Goal: Task Accomplishment & Management: Complete application form

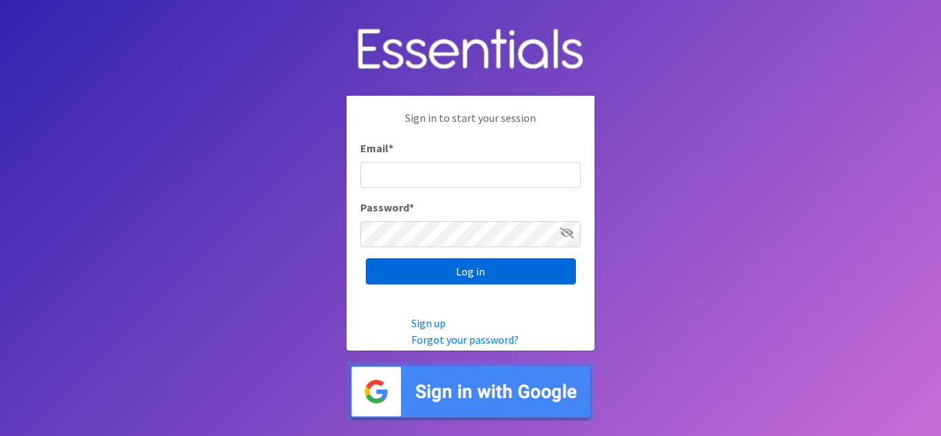
type input "shona.foster@athensareadiapers.com"
click at [490, 265] on input "Log in" at bounding box center [471, 271] width 210 height 26
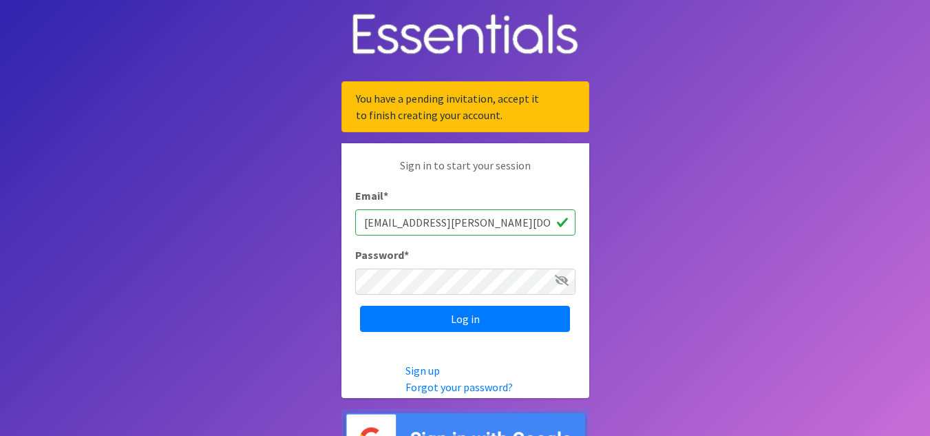
scroll to position [33, 0]
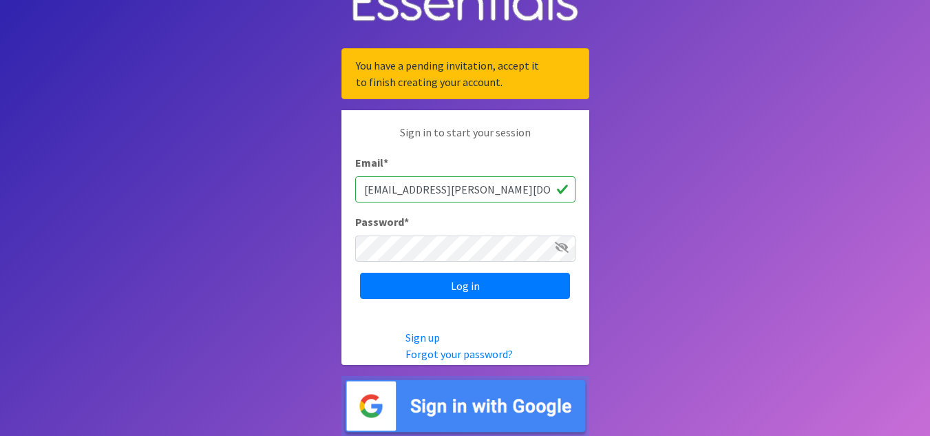
click at [512, 412] on img at bounding box center [466, 406] width 248 height 60
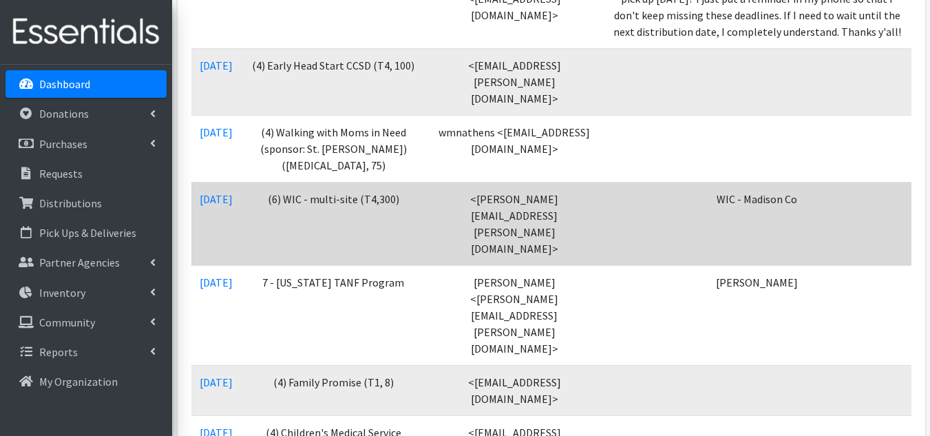
scroll to position [620, 0]
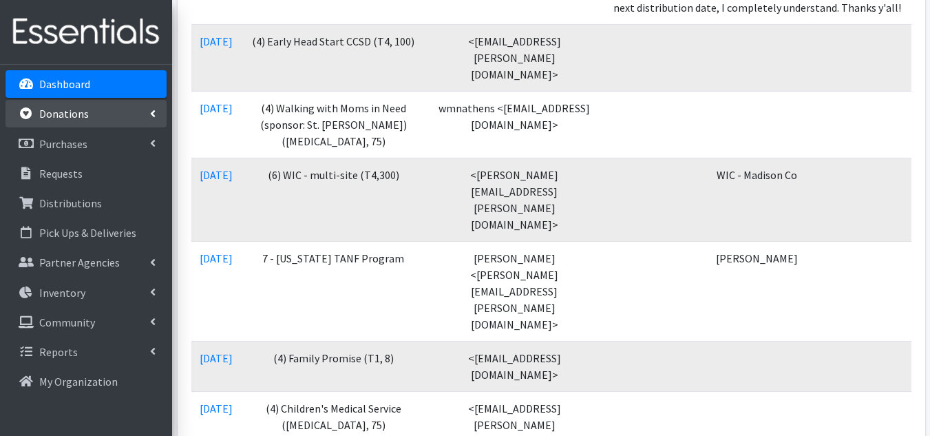
click at [95, 113] on link "Donations" at bounding box center [86, 114] width 161 height 28
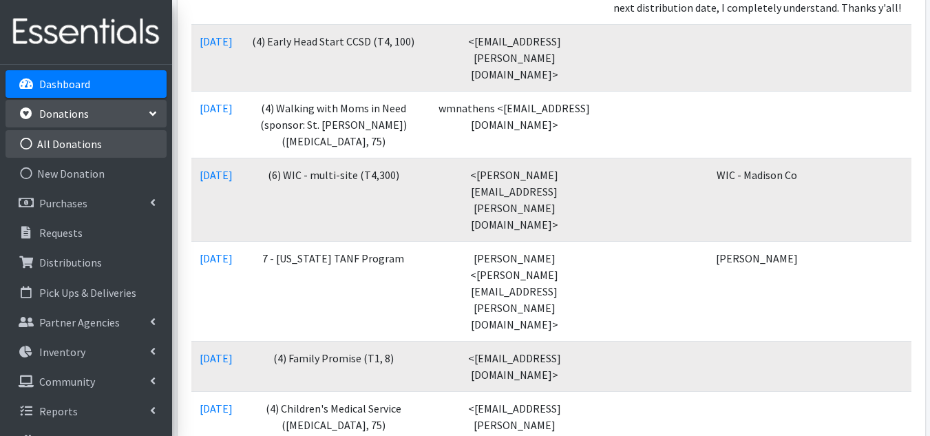
click at [93, 143] on link "All Donations" at bounding box center [86, 144] width 161 height 28
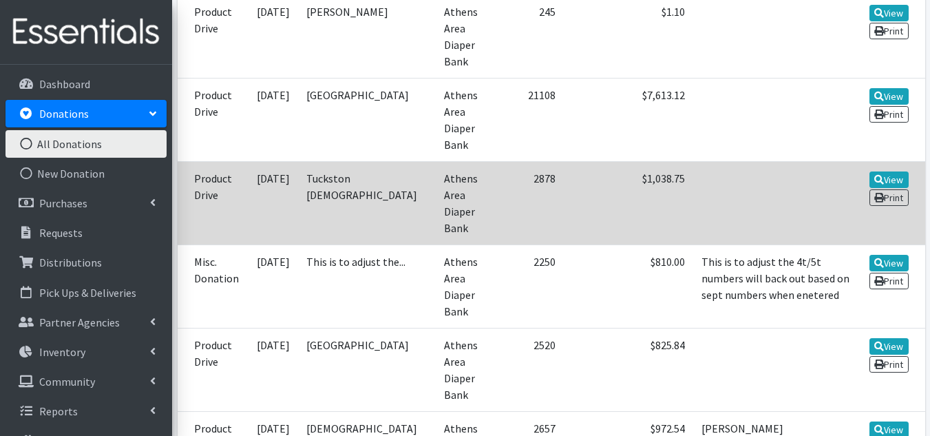
scroll to position [4131, 0]
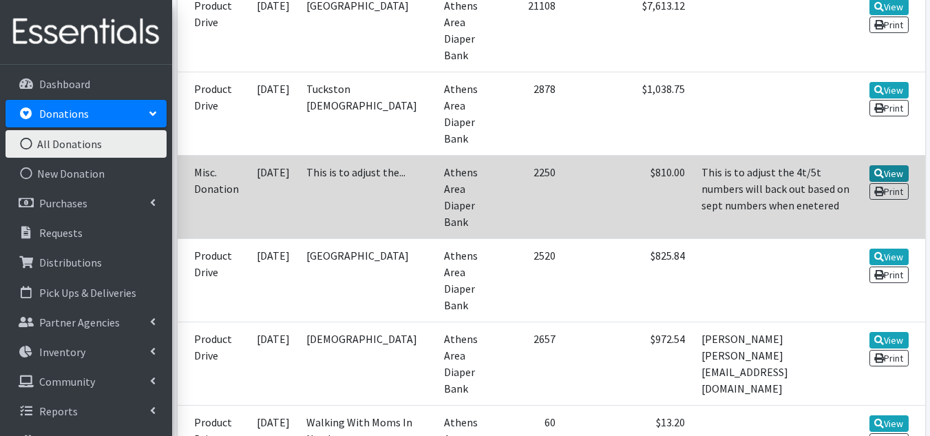
click at [885, 165] on link "View" at bounding box center [889, 173] width 39 height 17
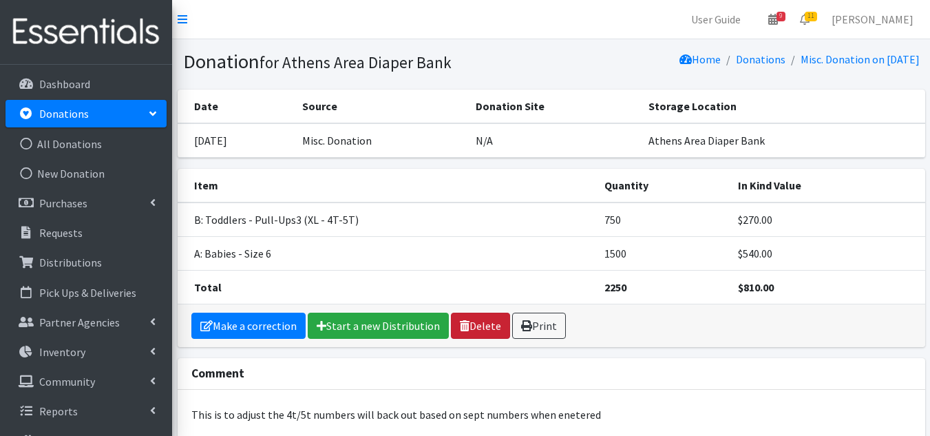
drag, startPoint x: 478, startPoint y: 322, endPoint x: 532, endPoint y: 67, distance: 260.5
click at [478, 322] on link "Delete" at bounding box center [480, 326] width 59 height 26
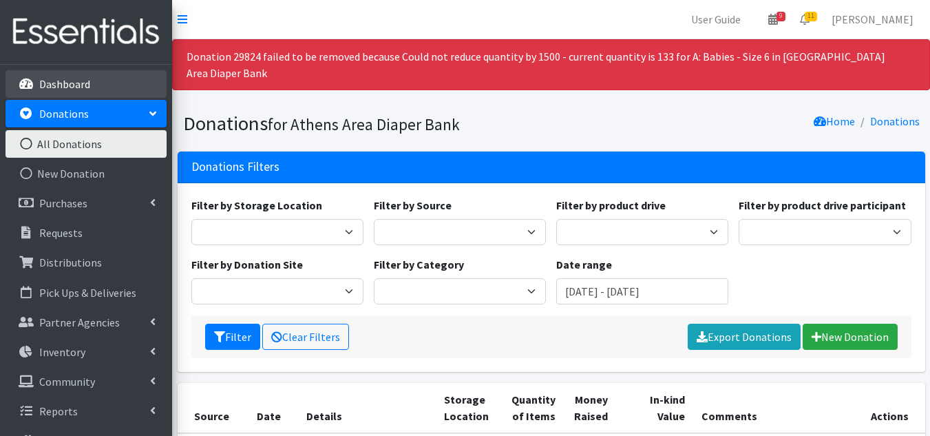
click at [52, 79] on p "Dashboard" at bounding box center [64, 84] width 51 height 14
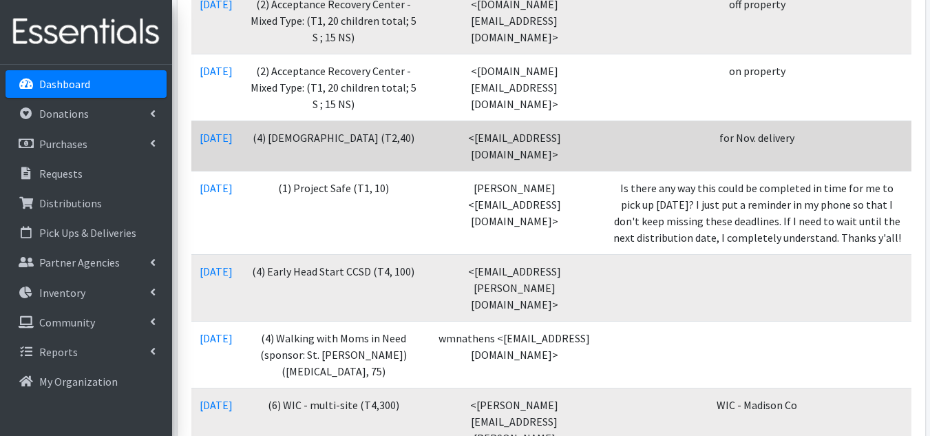
scroll to position [551, 0]
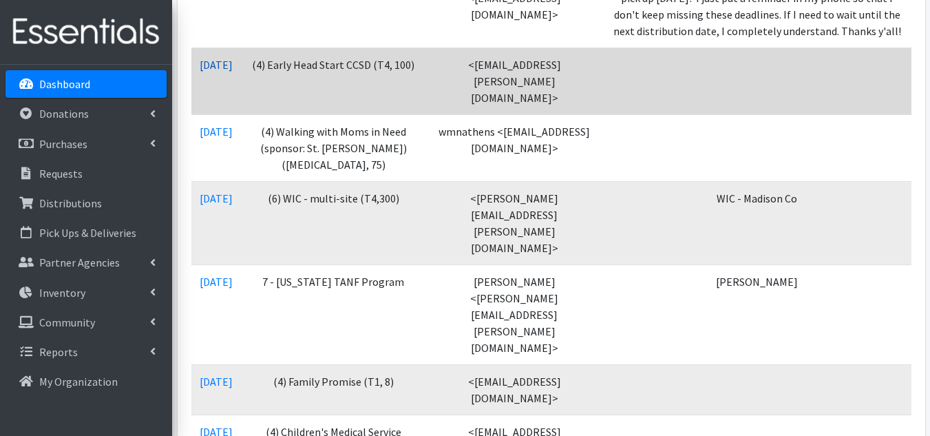
click at [225, 72] on link "10/09/2025" at bounding box center [216, 65] width 33 height 14
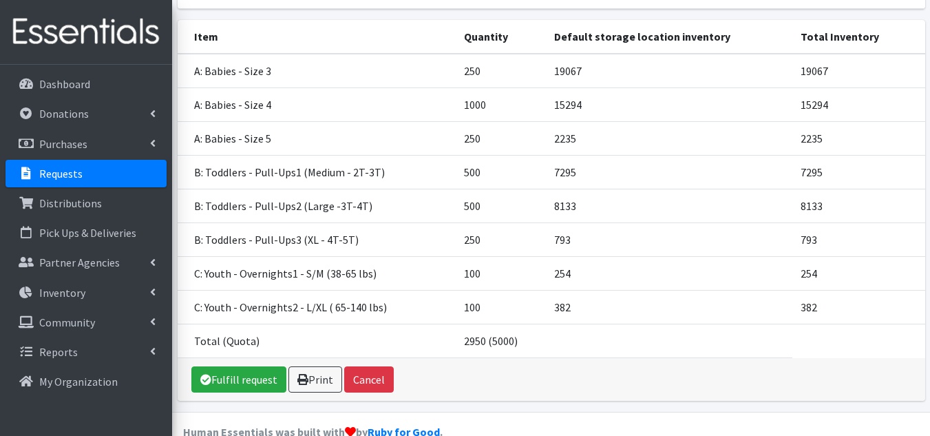
scroll to position [207, 0]
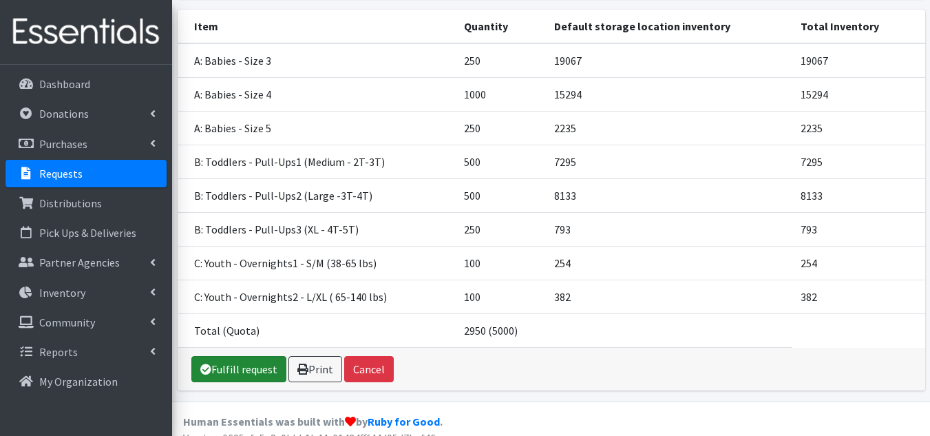
click at [247, 368] on link "Fulfill request" at bounding box center [238, 369] width 95 height 26
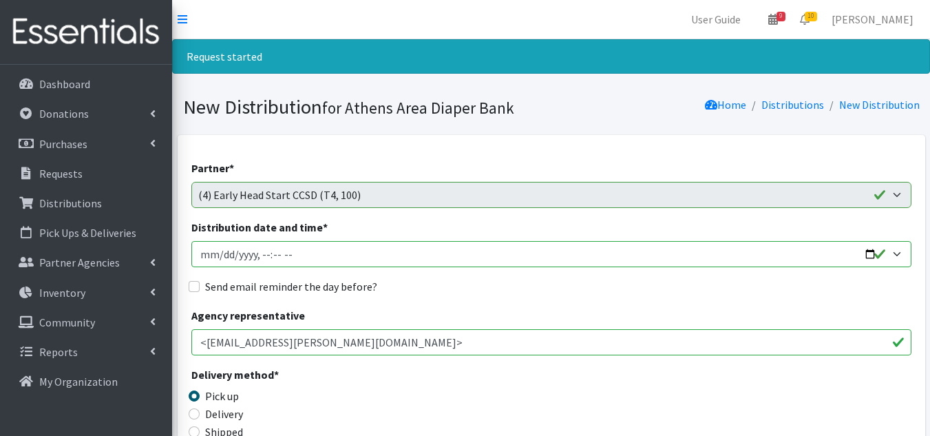
click at [222, 255] on input "Distribution date and time *" at bounding box center [551, 254] width 720 height 26
type input "2025-10-17T10:00"
click at [191, 286] on input "Send email reminder the day before?" at bounding box center [194, 286] width 11 height 11
checkbox input "true"
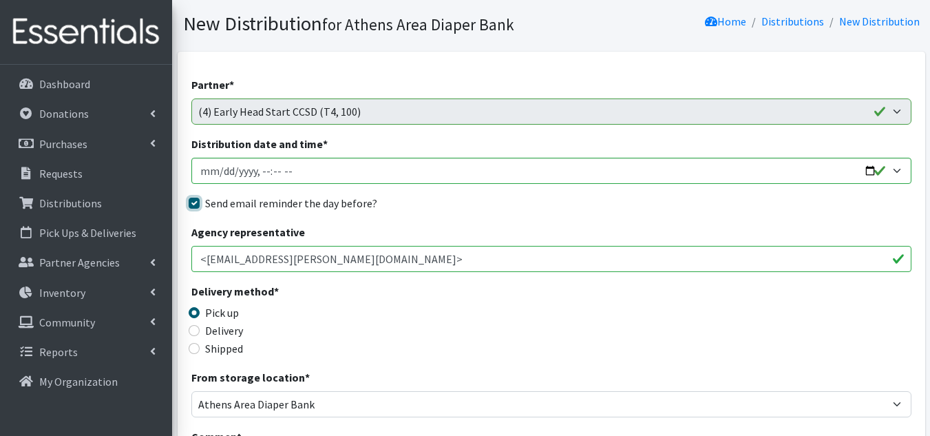
scroll to position [275, 0]
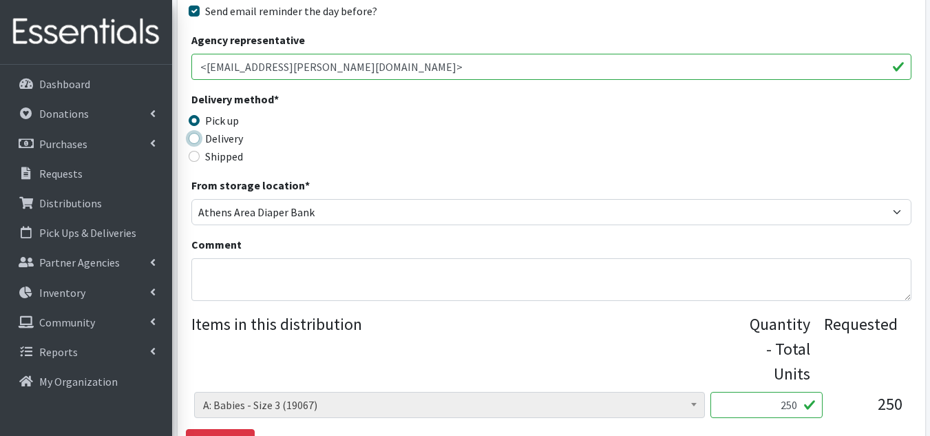
click at [198, 142] on input "Delivery" at bounding box center [194, 138] width 11 height 11
radio input "true"
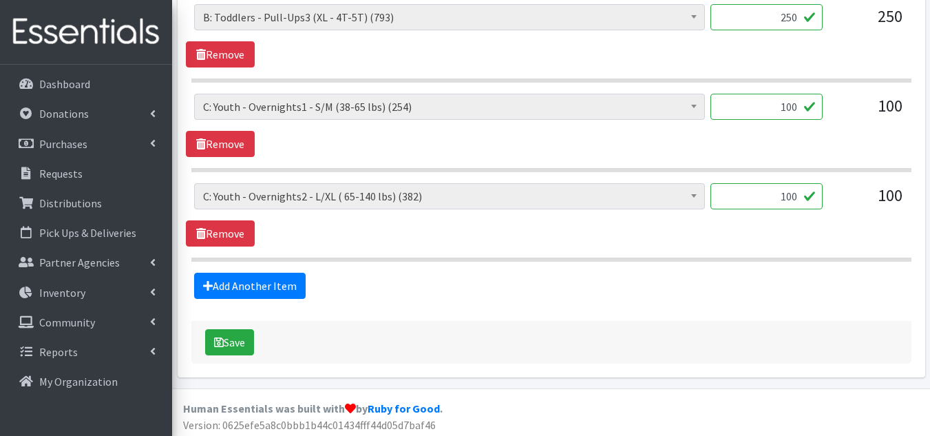
scroll to position [1115, 0]
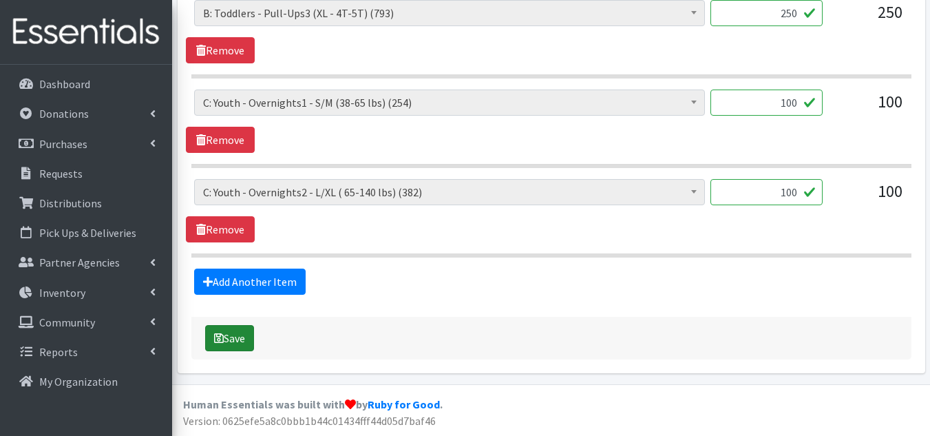
click at [231, 337] on button "Save" at bounding box center [229, 338] width 49 height 26
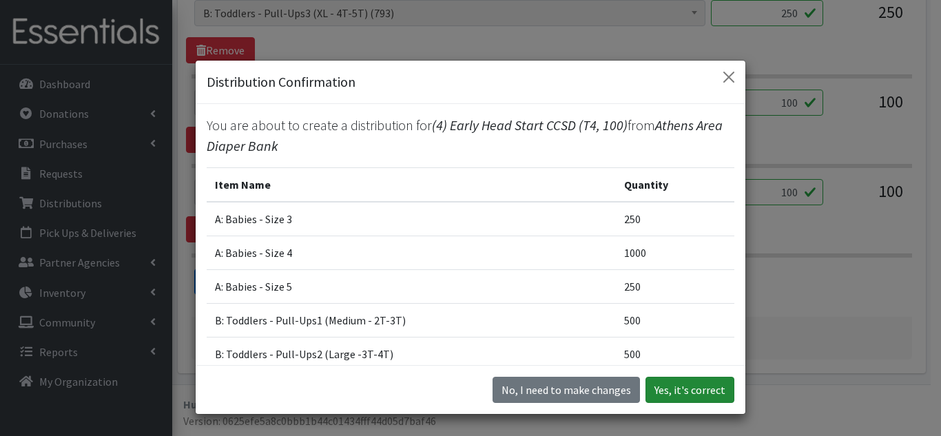
click at [686, 384] on button "Yes, it's correct" at bounding box center [689, 390] width 89 height 26
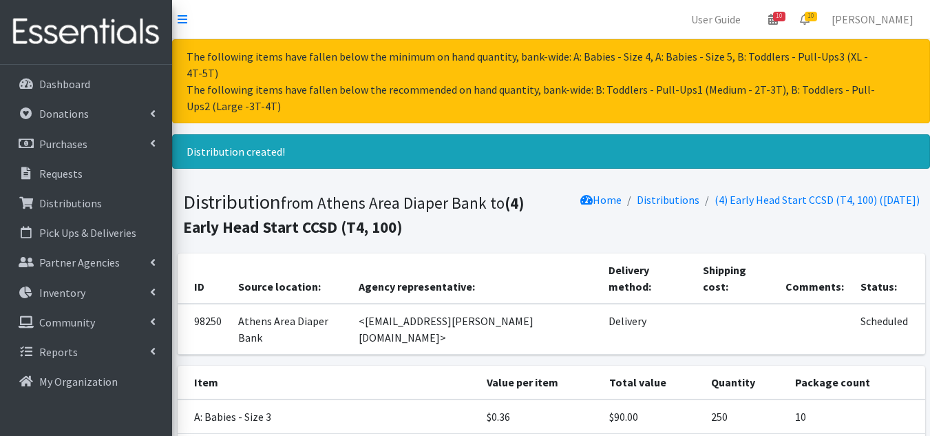
scroll to position [324, 0]
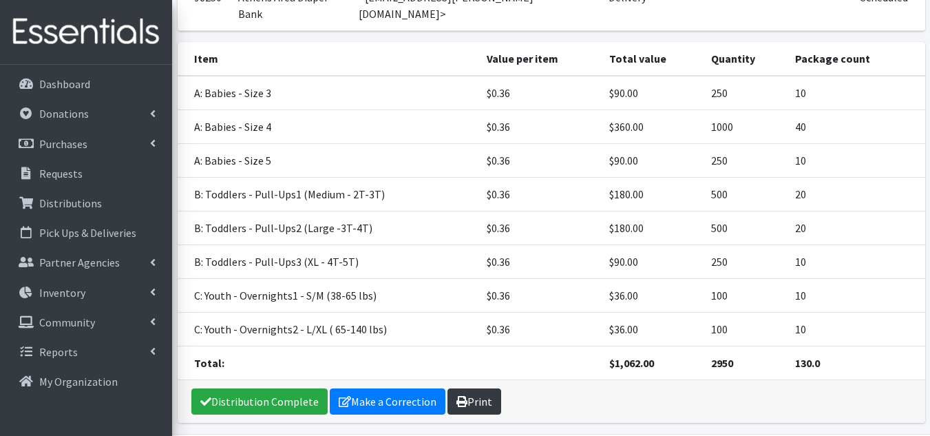
click at [485, 388] on link "Print" at bounding box center [475, 401] width 54 height 26
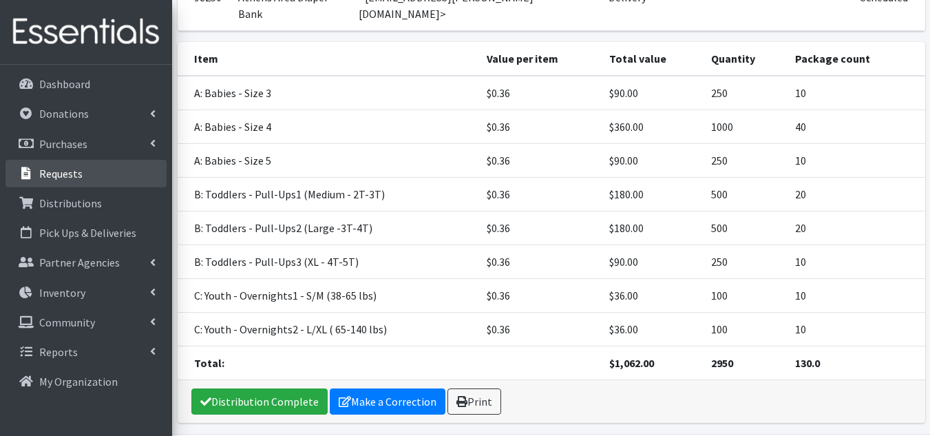
click at [67, 183] on link "Requests" at bounding box center [86, 174] width 161 height 28
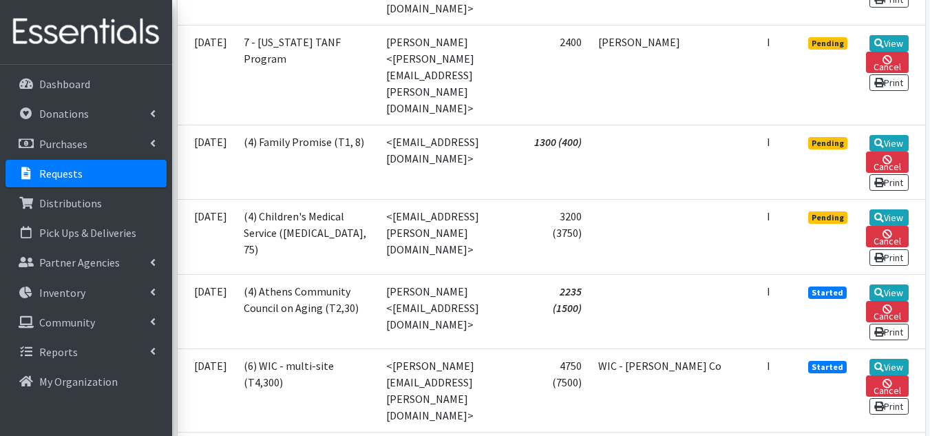
scroll to position [1033, 0]
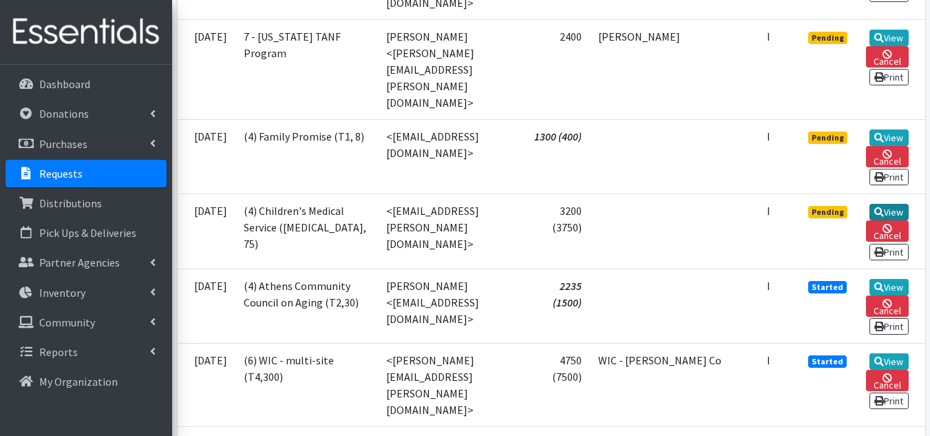
click at [886, 220] on link "View" at bounding box center [889, 212] width 39 height 17
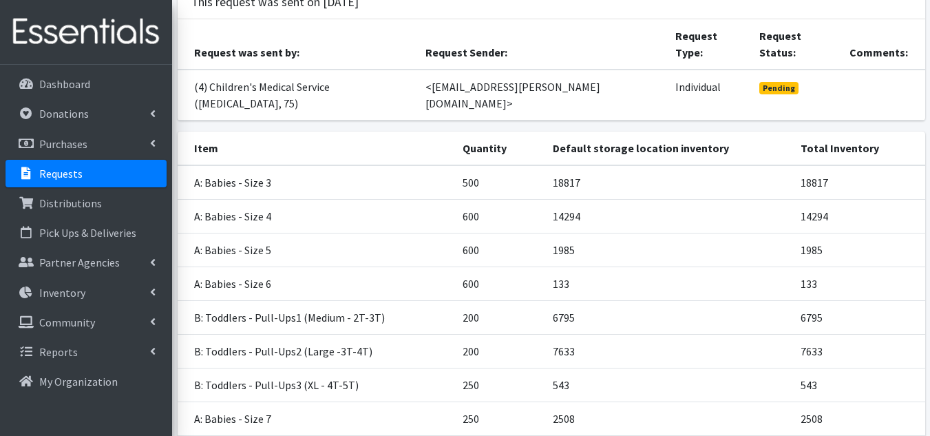
scroll to position [207, 0]
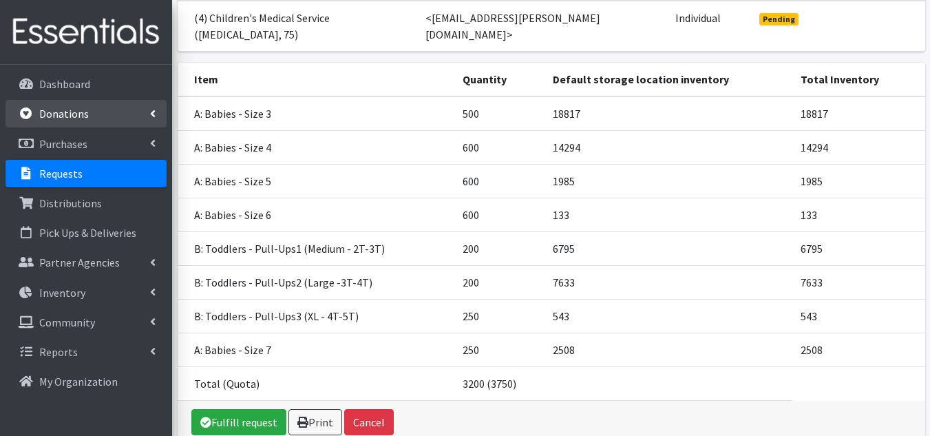
click at [77, 109] on p "Donations" at bounding box center [64, 114] width 50 height 14
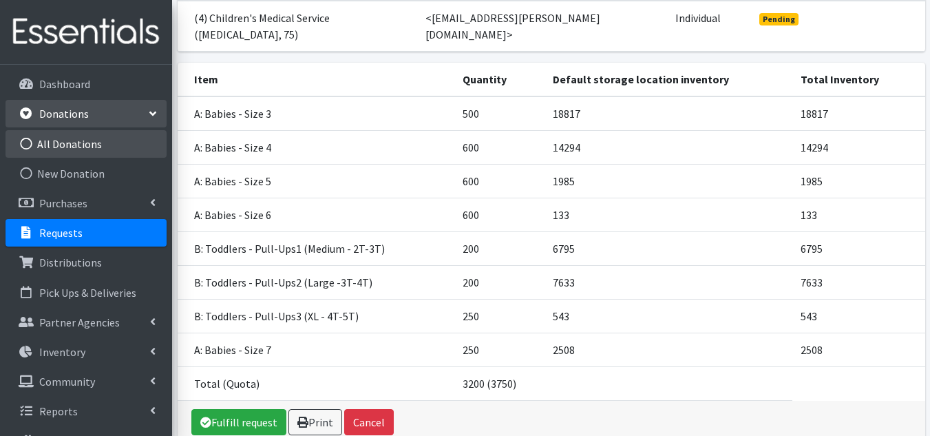
click at [77, 138] on link "All Donations" at bounding box center [86, 144] width 161 height 28
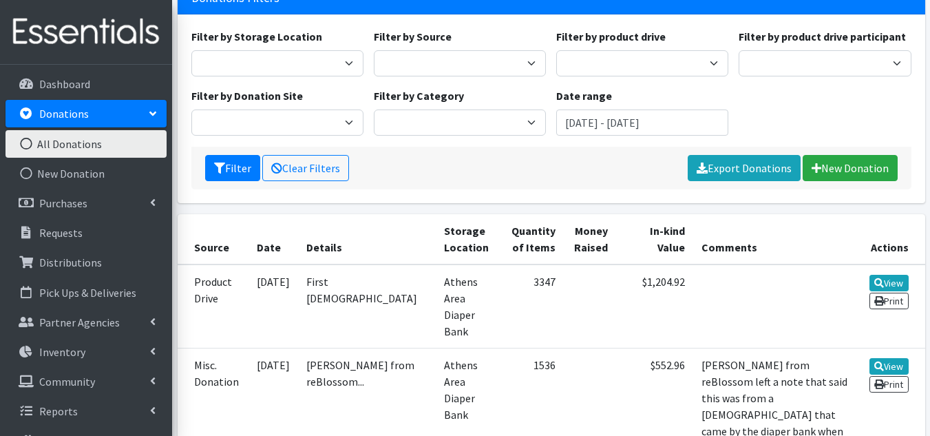
scroll to position [138, 0]
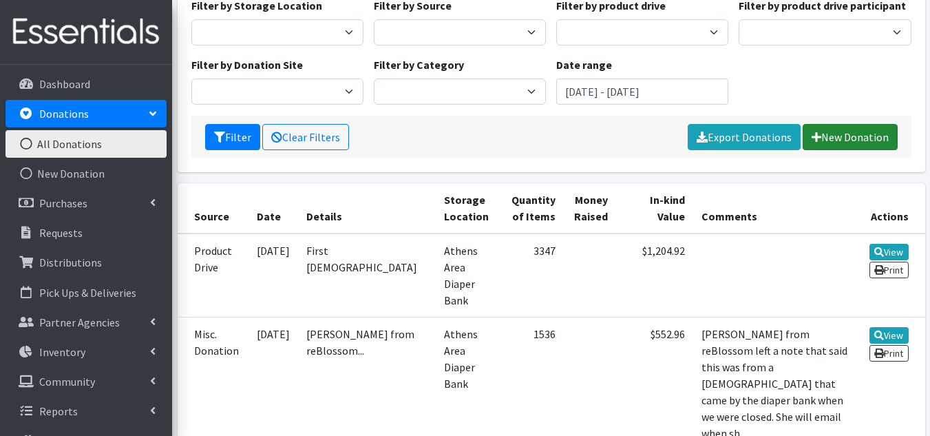
click at [870, 133] on link "New Donation" at bounding box center [850, 137] width 95 height 26
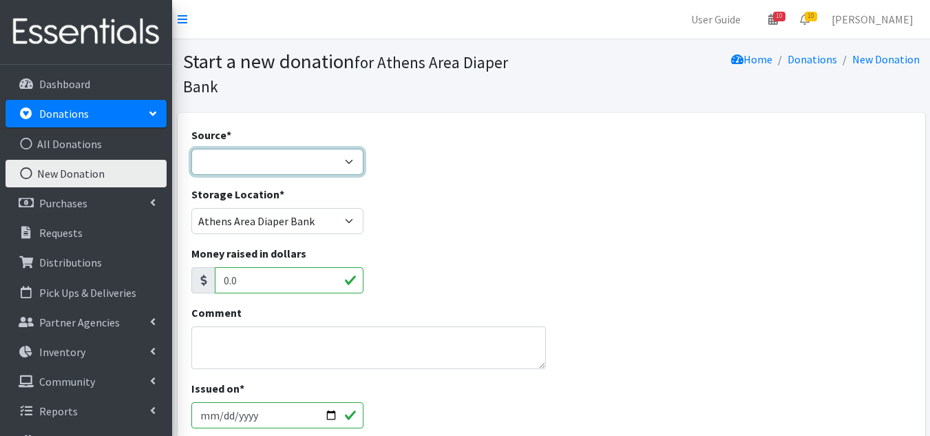
click at [291, 149] on select "Product Drive Manufacturer Donation Site Misc. Donation" at bounding box center [277, 162] width 172 height 26
select select "Misc. Donation"
click at [191, 149] on select "Product Drive Manufacturer Donation Site Misc. Donation" at bounding box center [277, 162] width 172 height 26
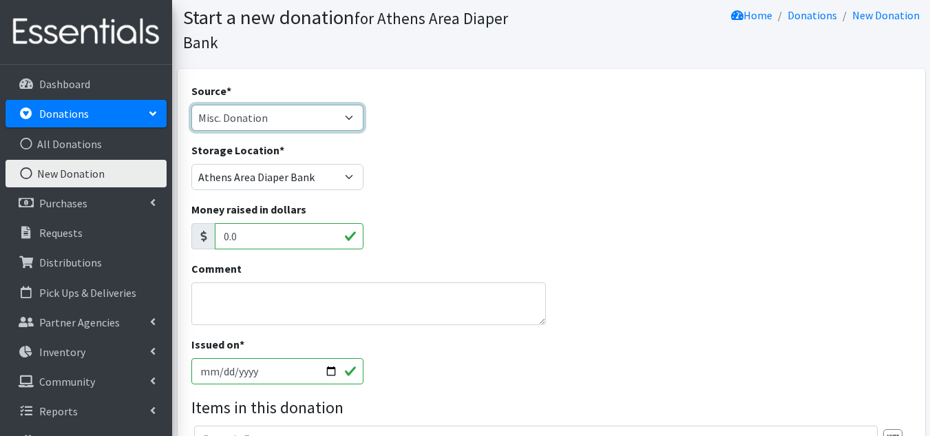
scroll to position [69, 0]
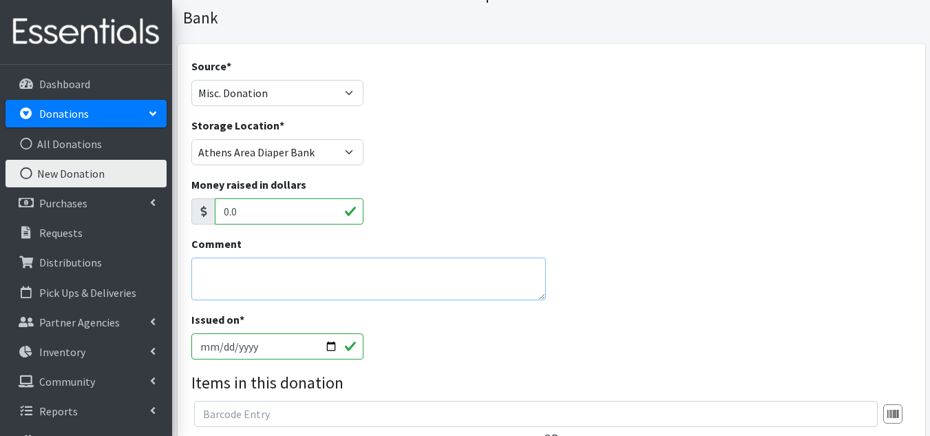
click at [369, 258] on textarea "Comment" at bounding box center [368, 279] width 355 height 43
type textarea "placeholder until entered from [GEOGRAPHIC_DATA]"
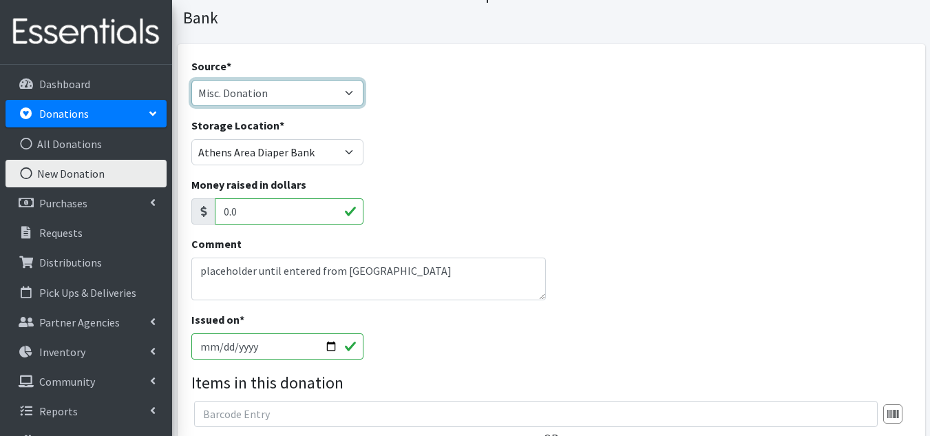
click at [328, 80] on select "Product Drive Manufacturer Donation Site Misc. Donation" at bounding box center [277, 93] width 172 height 26
click at [441, 117] on div "Storage Location * [GEOGRAPHIC_DATA] Area Diaper Bank Brightpaths - [GEOGRAPHIC…" at bounding box center [551, 146] width 731 height 59
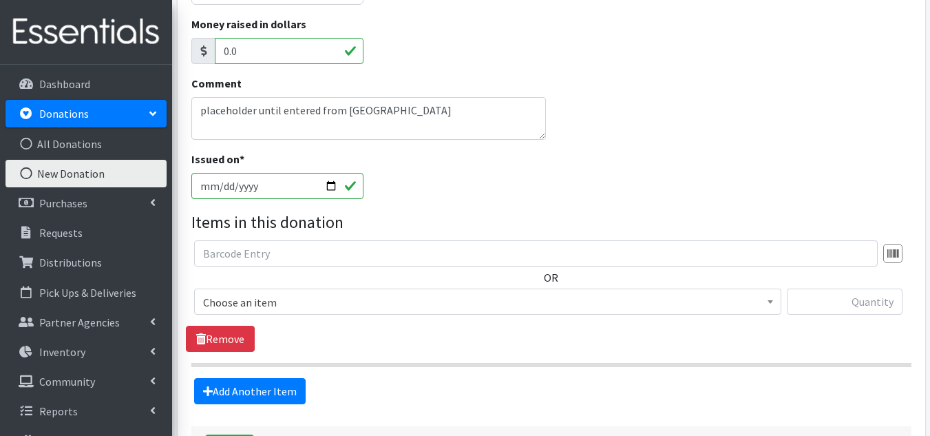
scroll to position [275, 0]
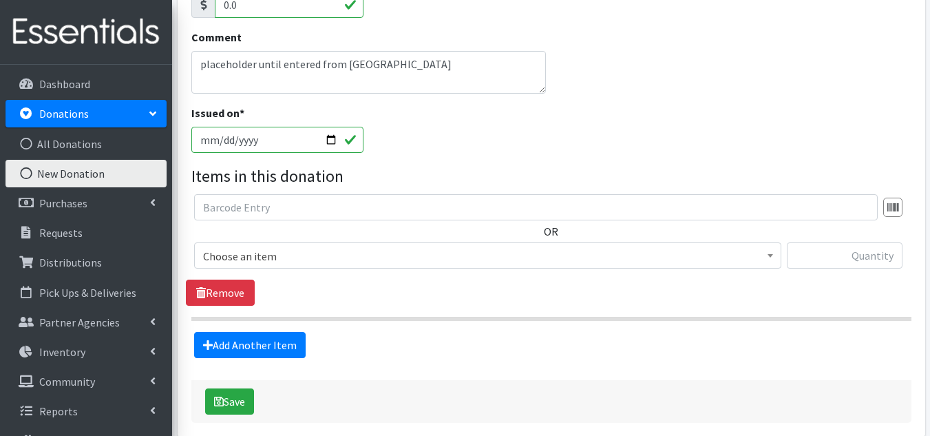
click at [437, 247] on span "Choose an item" at bounding box center [487, 256] width 569 height 19
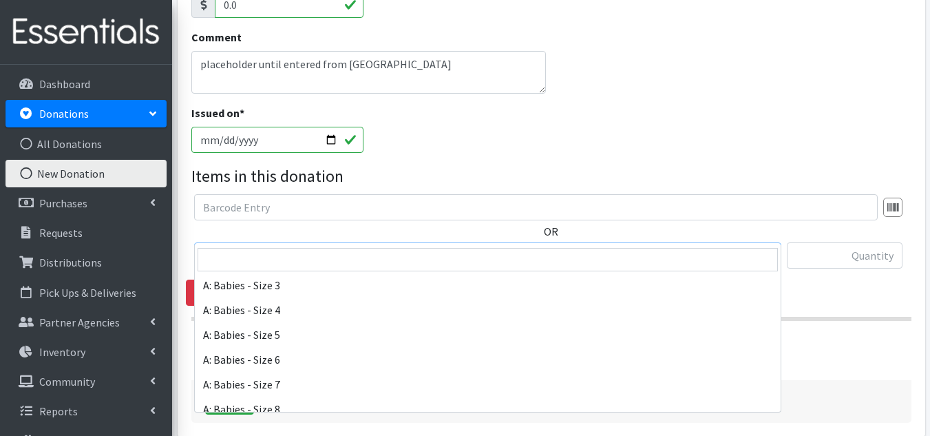
scroll to position [138, 0]
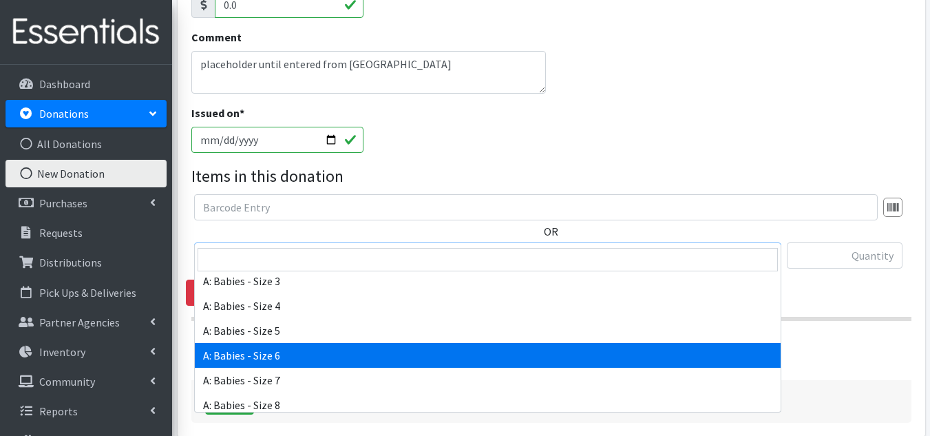
select select "5617"
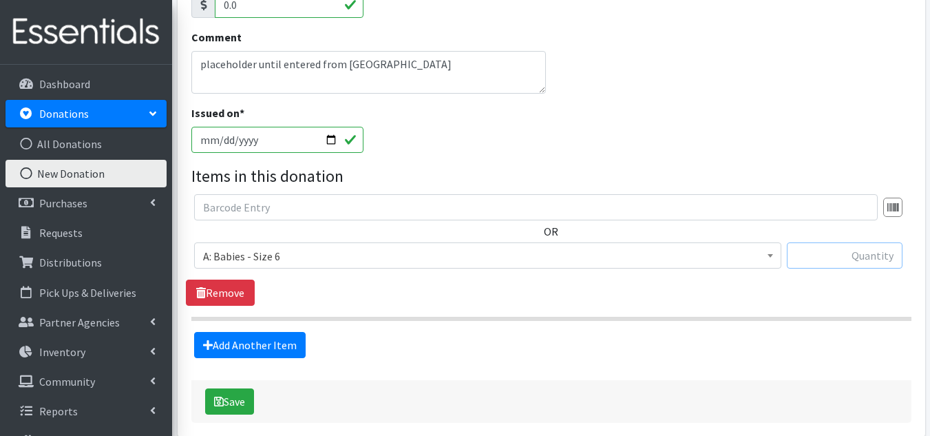
click at [872, 242] on input "text" at bounding box center [845, 255] width 116 height 26
type input "1000"
click at [397, 332] on div "Add Another Item" at bounding box center [551, 345] width 731 height 26
click at [243, 388] on button "Save" at bounding box center [229, 401] width 49 height 26
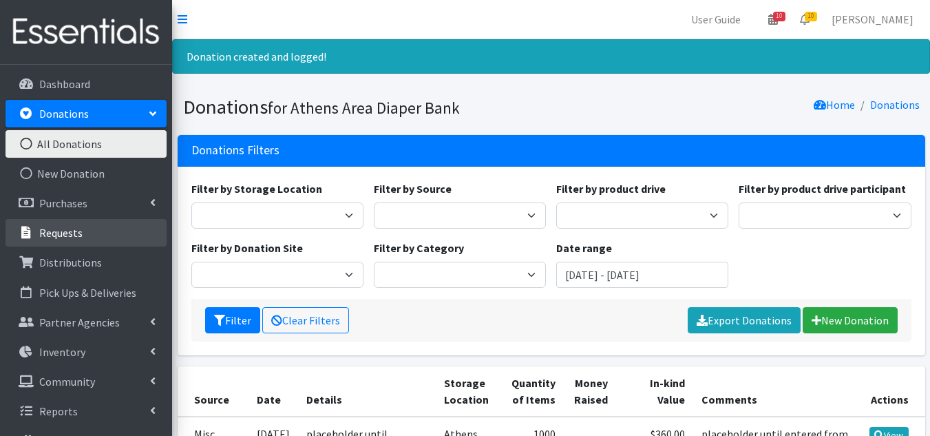
click at [87, 237] on link "Requests" at bounding box center [86, 233] width 161 height 28
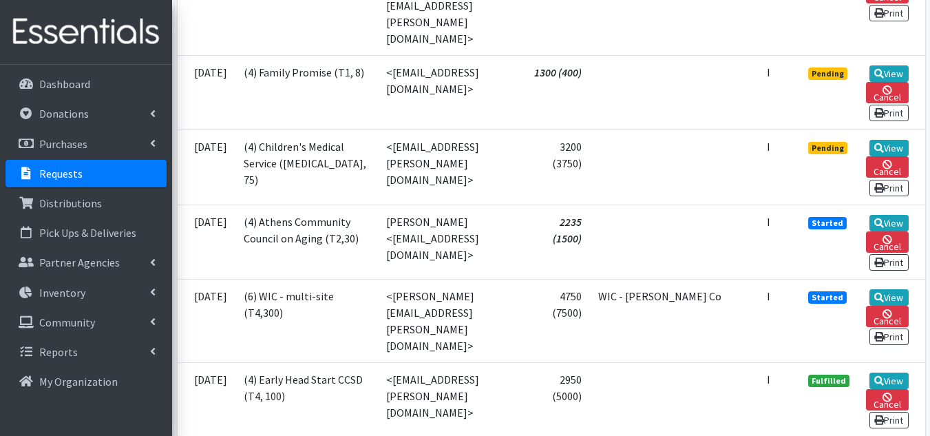
scroll to position [1102, 0]
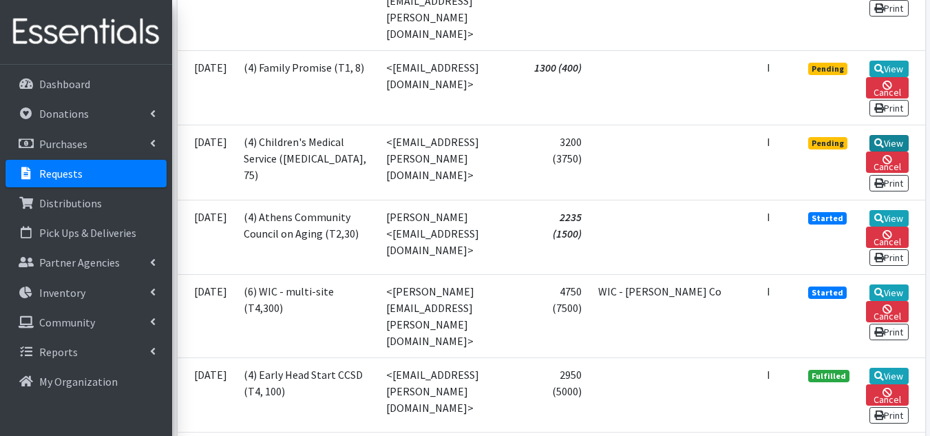
click at [891, 151] on link "View" at bounding box center [889, 143] width 39 height 17
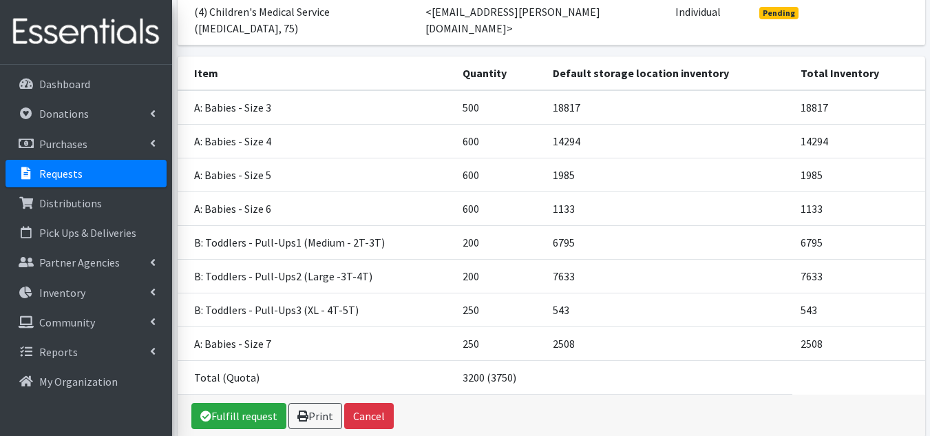
scroll to position [224, 0]
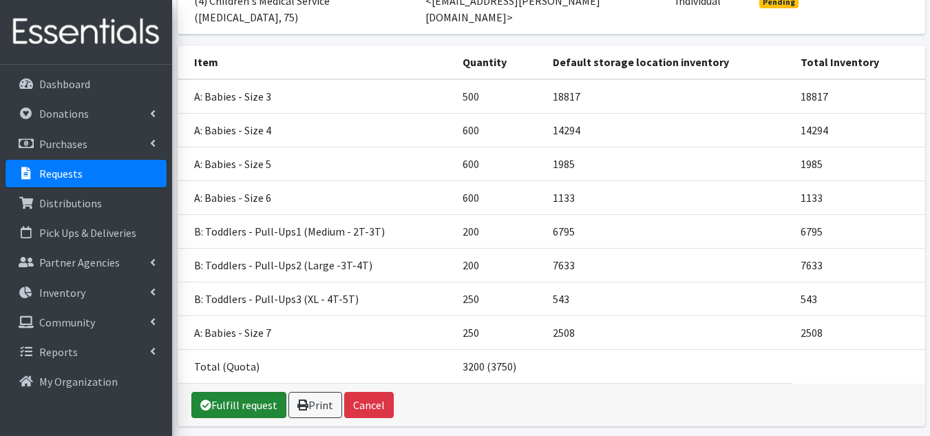
click at [260, 392] on link "Fulfill request" at bounding box center [238, 405] width 95 height 26
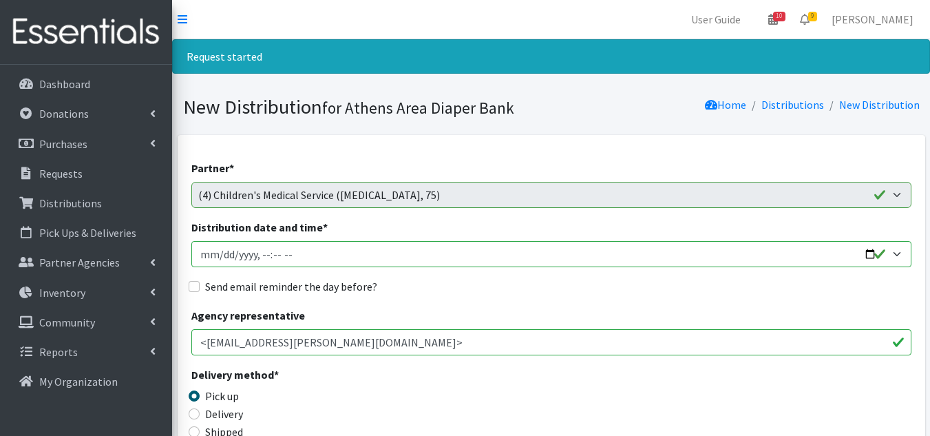
click at [217, 256] on input "Distribution date and time *" at bounding box center [551, 254] width 720 height 26
type input "[DATE]T10:00"
click at [195, 291] on input "Send email reminder the day before?" at bounding box center [194, 286] width 11 height 11
checkbox input "true"
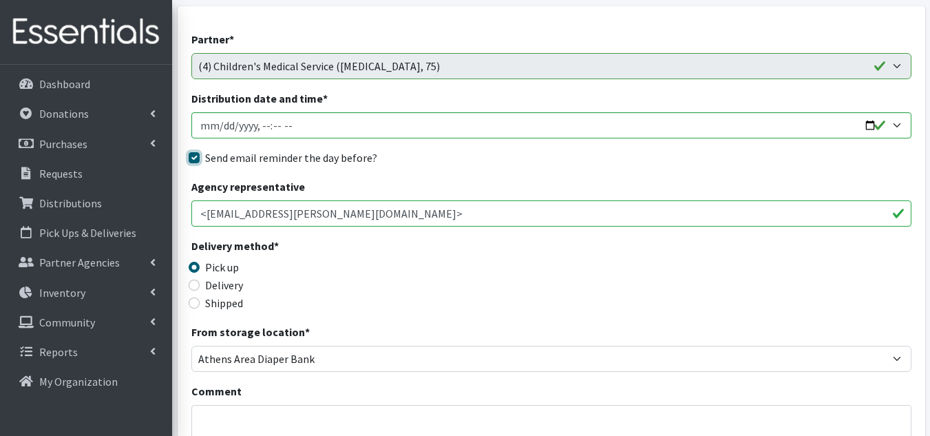
scroll to position [138, 0]
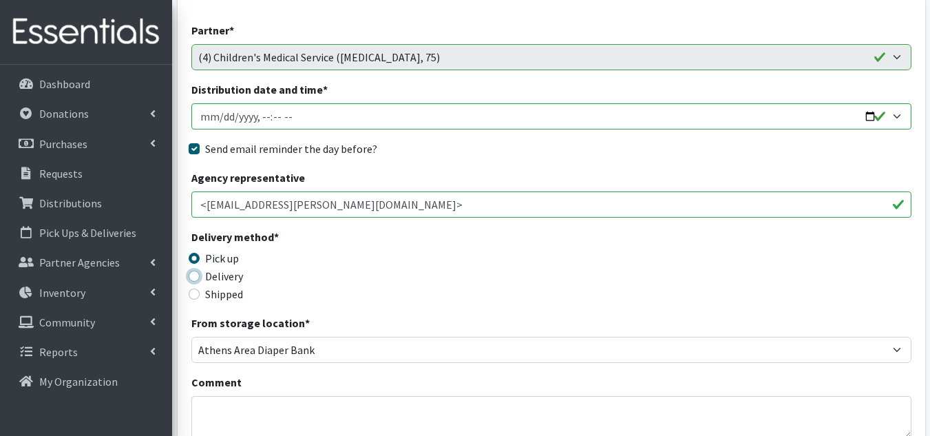
click at [196, 275] on input "Delivery" at bounding box center [194, 276] width 11 height 11
radio input "true"
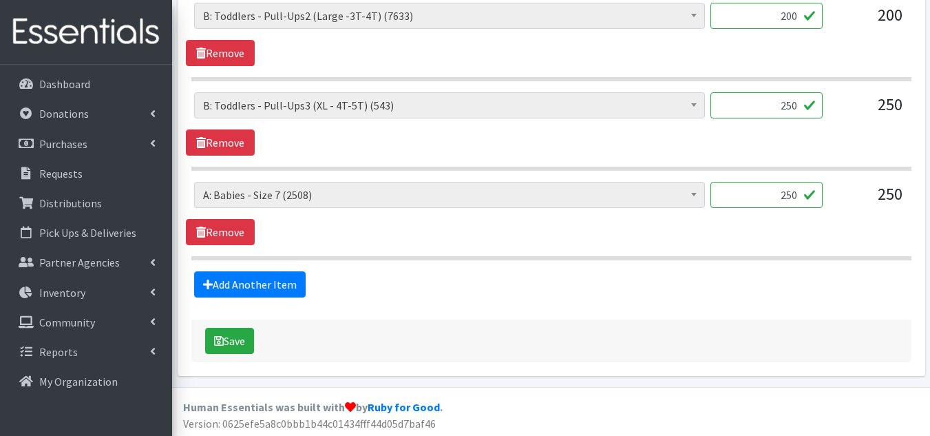
scroll to position [1115, 0]
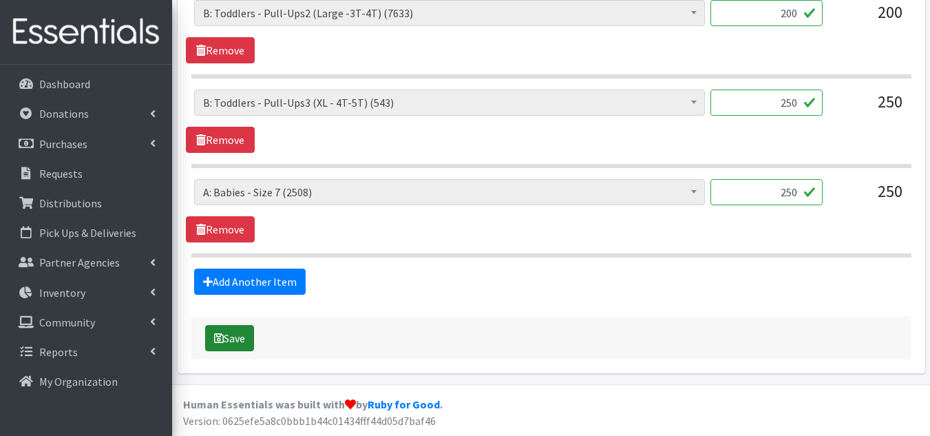
click at [239, 342] on button "Save" at bounding box center [229, 338] width 49 height 26
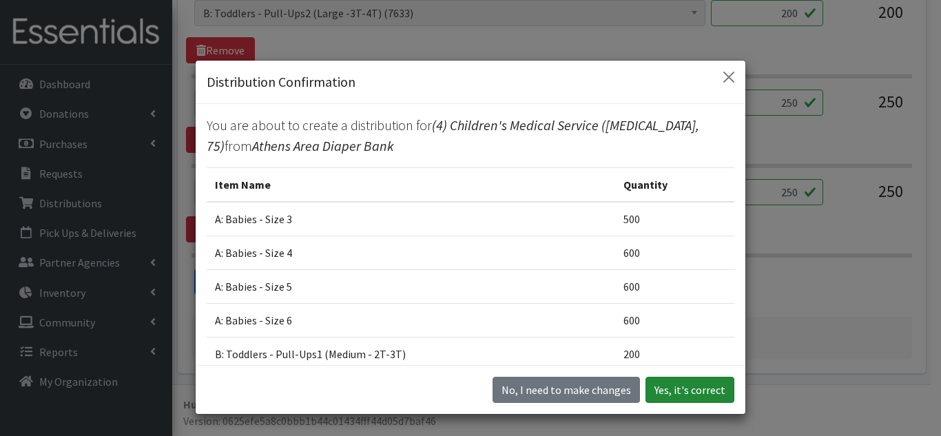
click at [697, 384] on button "Yes, it's correct" at bounding box center [689, 390] width 89 height 26
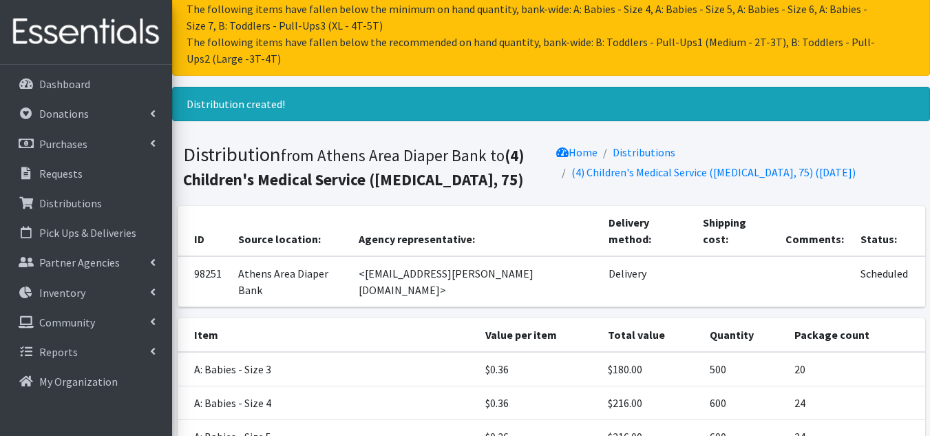
scroll to position [340, 0]
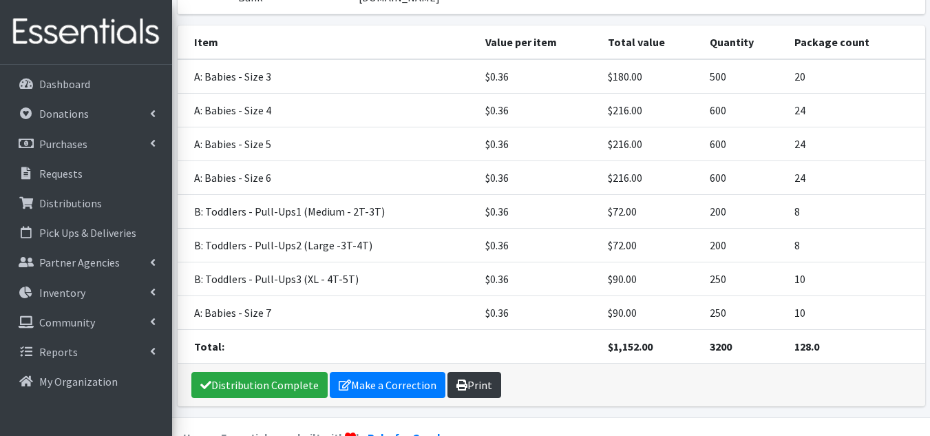
click at [486, 372] on link "Print" at bounding box center [475, 385] width 54 height 26
